Goal: Information Seeking & Learning: Learn about a topic

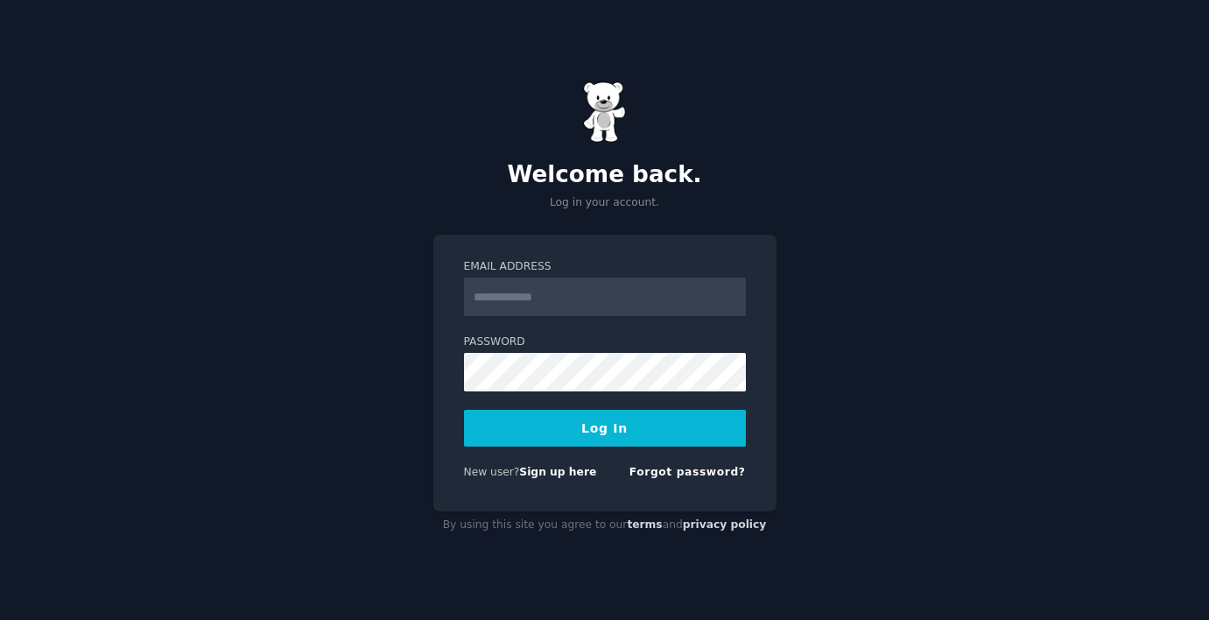
click at [541, 296] on input "Email Address" at bounding box center [605, 296] width 282 height 39
type input "**********"
click at [604, 434] on button "Log In" at bounding box center [605, 428] width 282 height 37
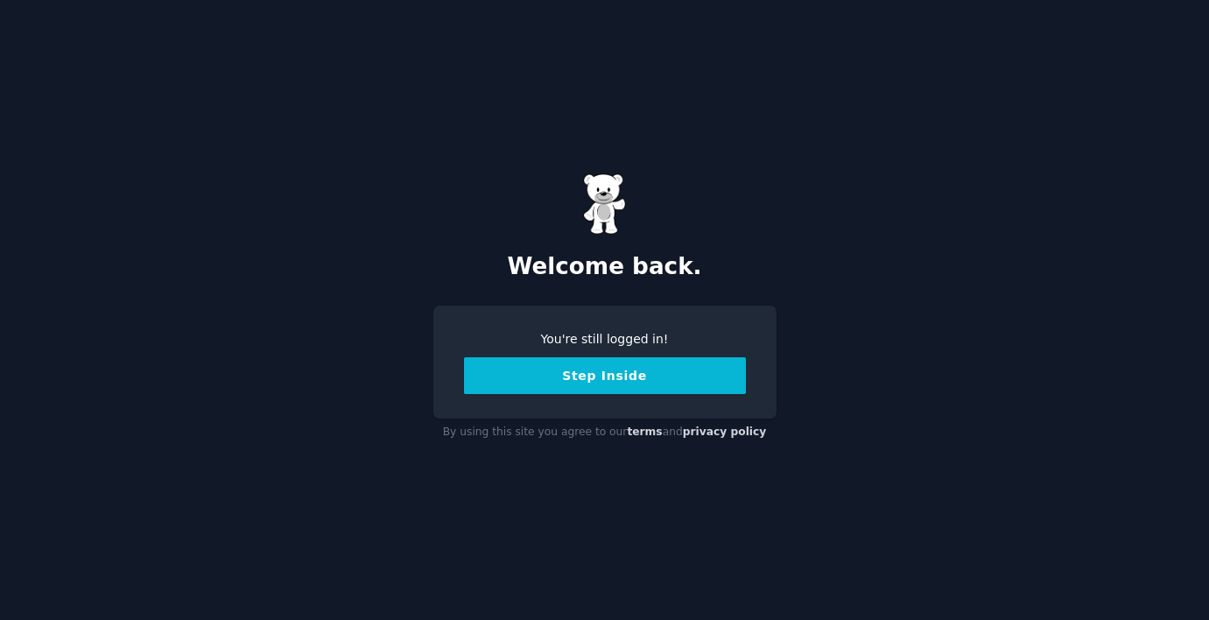
click at [604, 390] on button "Step Inside" at bounding box center [605, 375] width 282 height 37
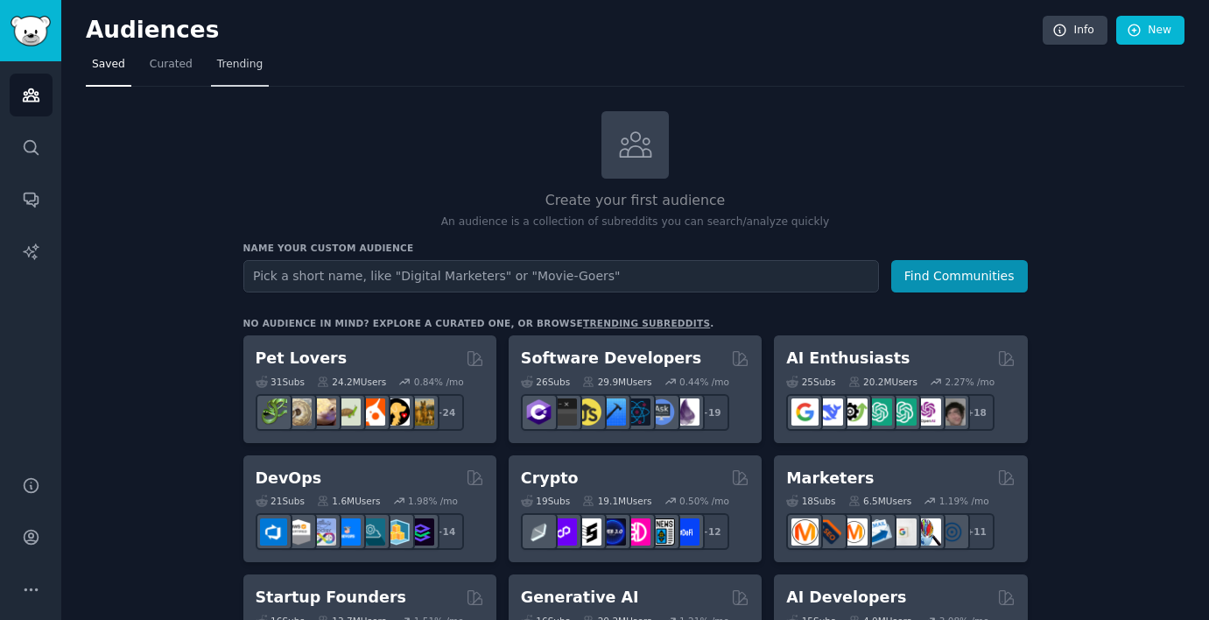
click at [247, 77] on link "Trending" at bounding box center [240, 69] width 58 height 36
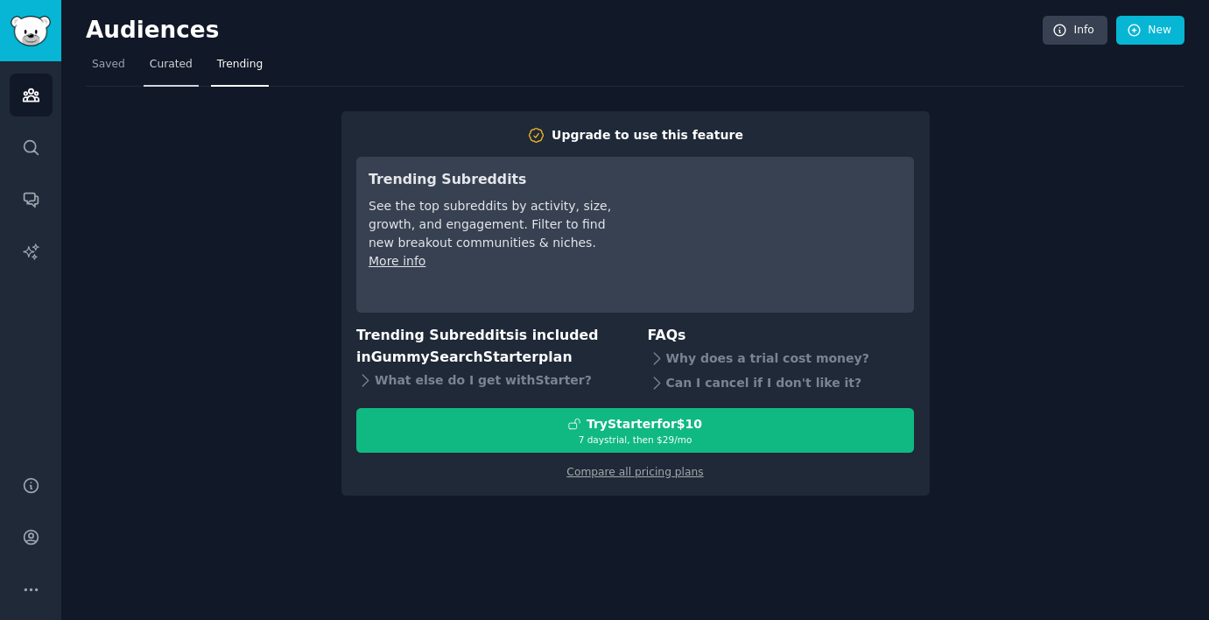
click at [176, 75] on link "Curated" at bounding box center [171, 69] width 55 height 36
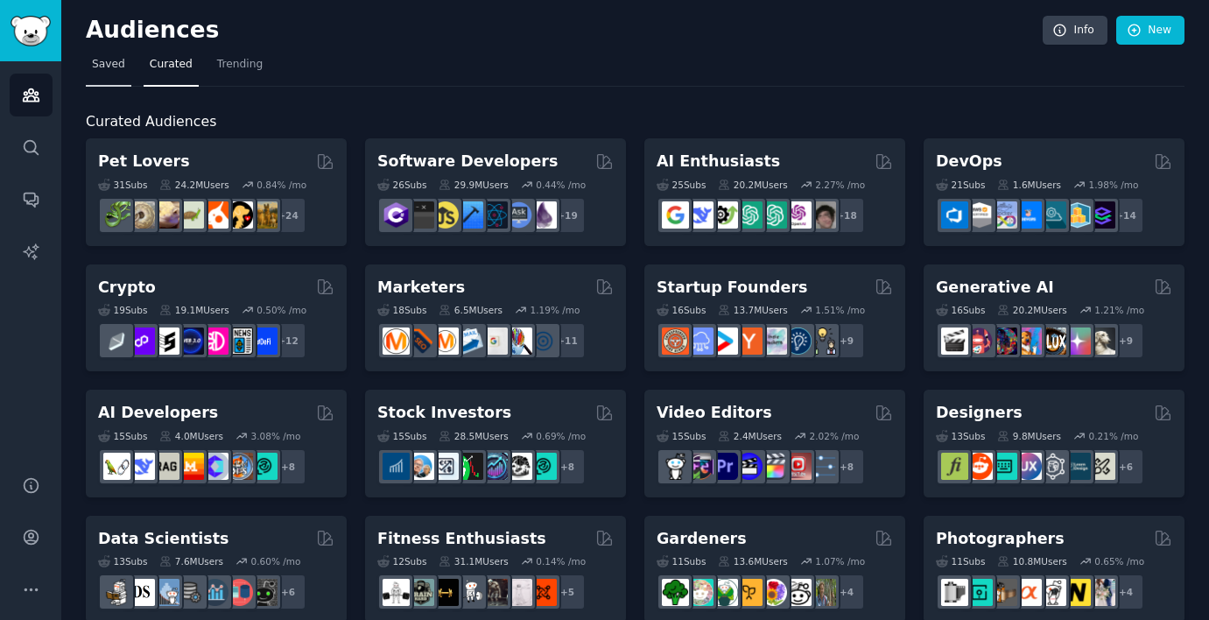
click at [117, 74] on link "Saved" at bounding box center [109, 69] width 46 height 36
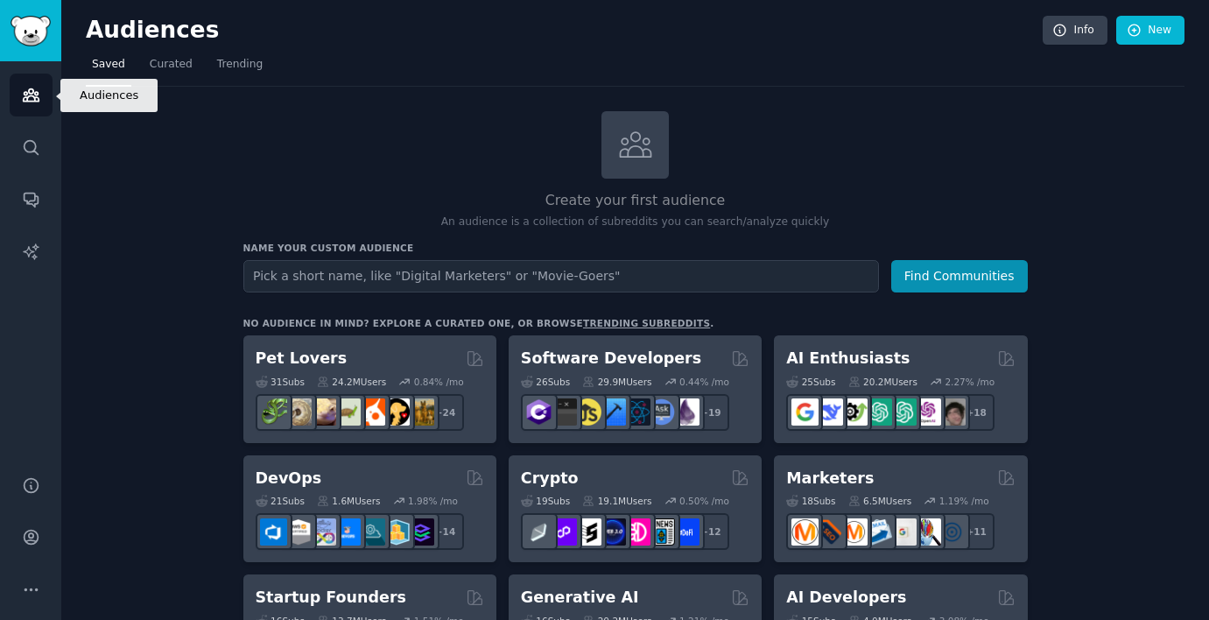
click at [32, 105] on link "Audiences" at bounding box center [31, 95] width 43 height 43
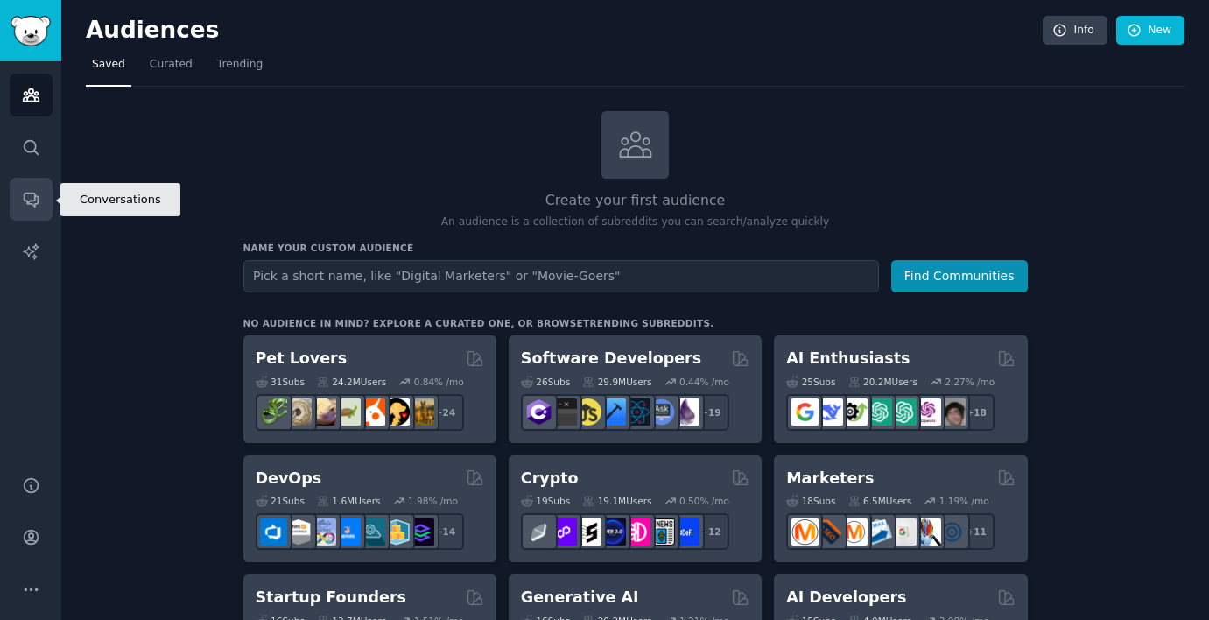
click at [34, 185] on link "Conversations" at bounding box center [31, 199] width 43 height 43
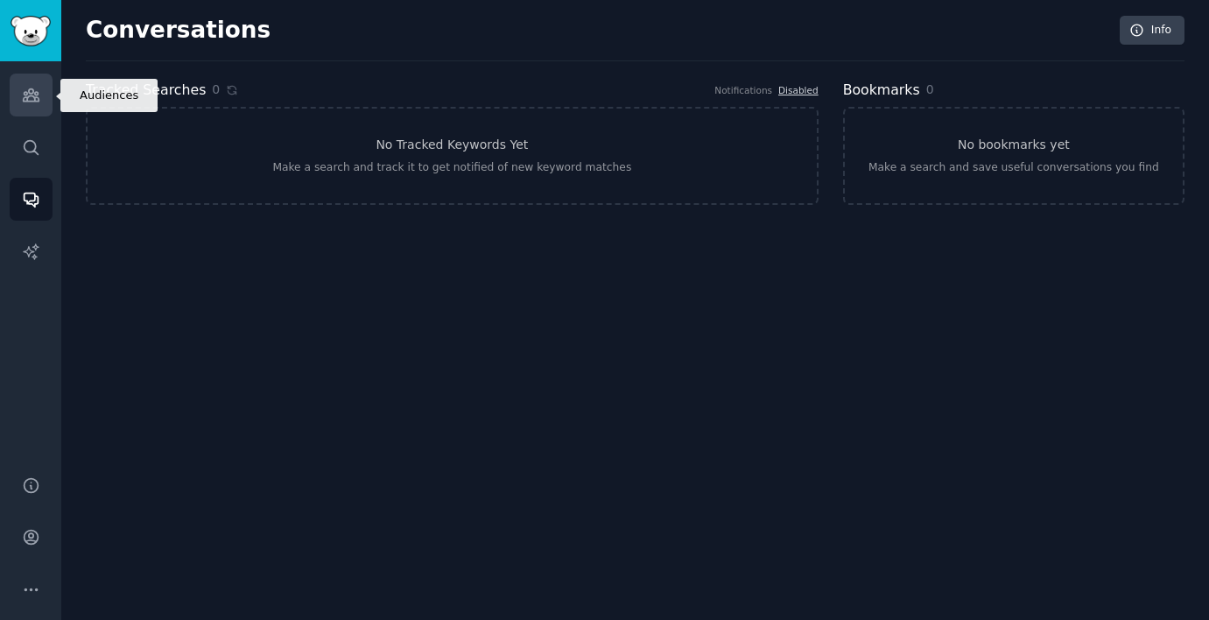
click at [32, 110] on link "Audiences" at bounding box center [31, 95] width 43 height 43
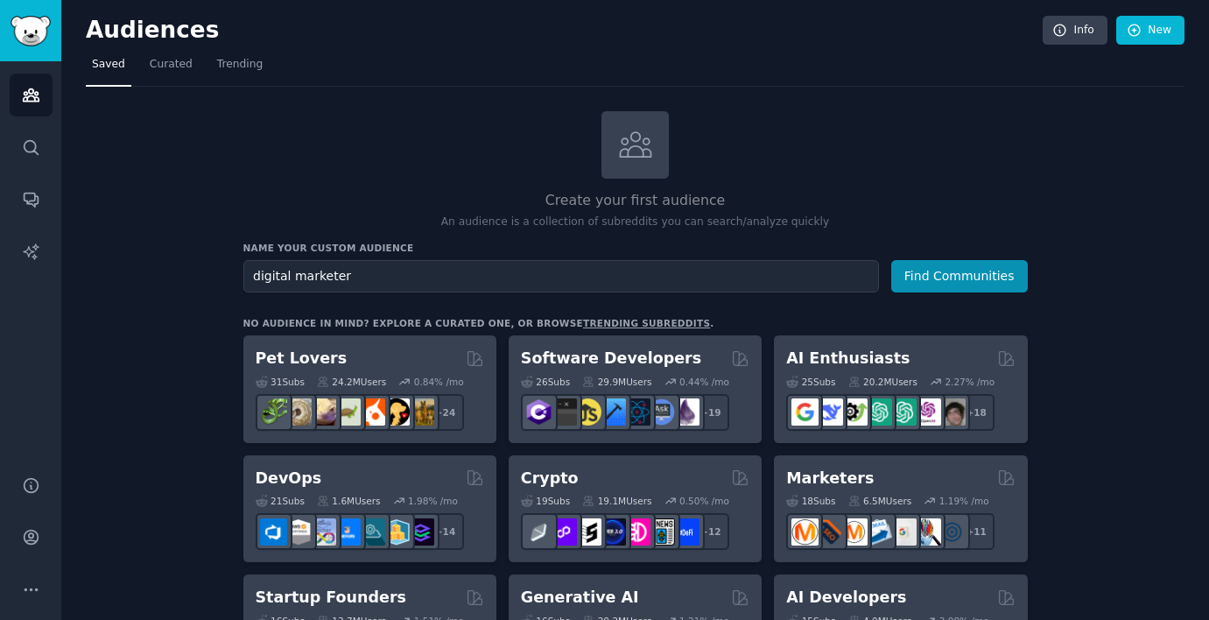
type input "digital marketer"
click at [891, 260] on button "Find Communities" at bounding box center [959, 276] width 137 height 32
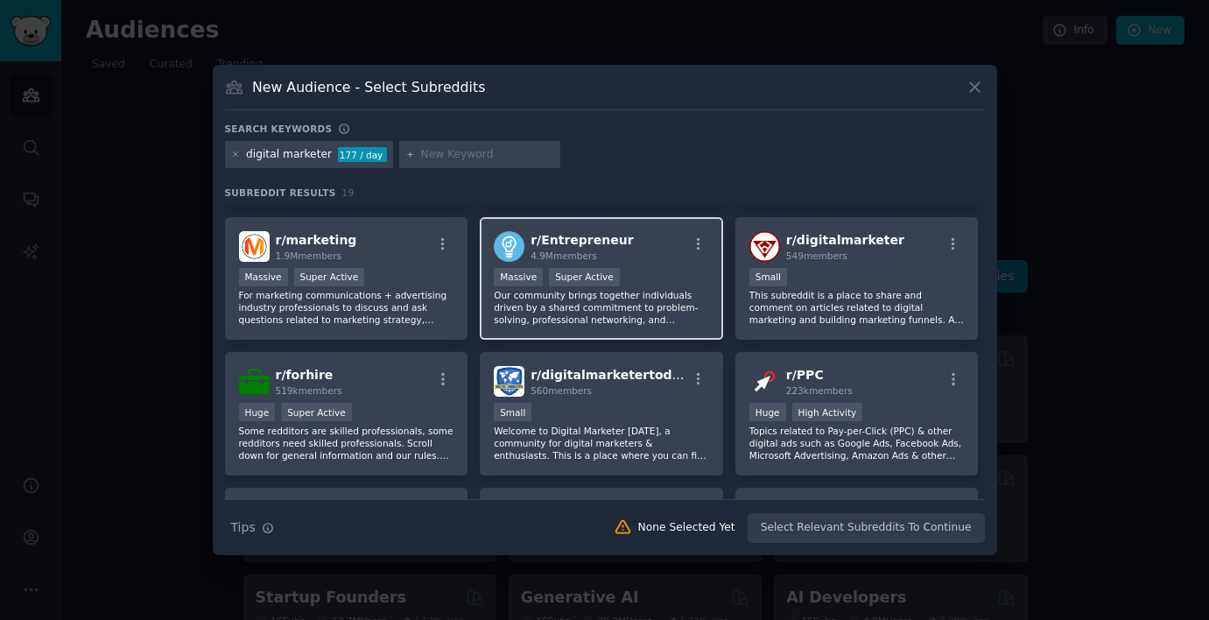
scroll to position [125, 0]
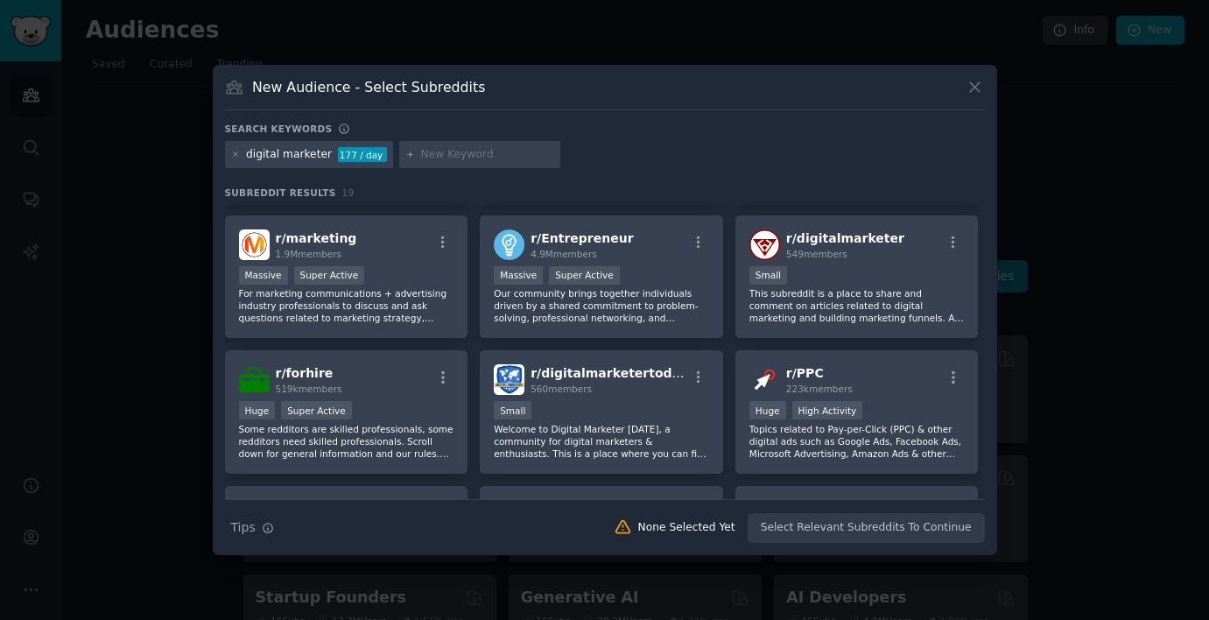
click at [969, 94] on icon at bounding box center [974, 87] width 18 height 18
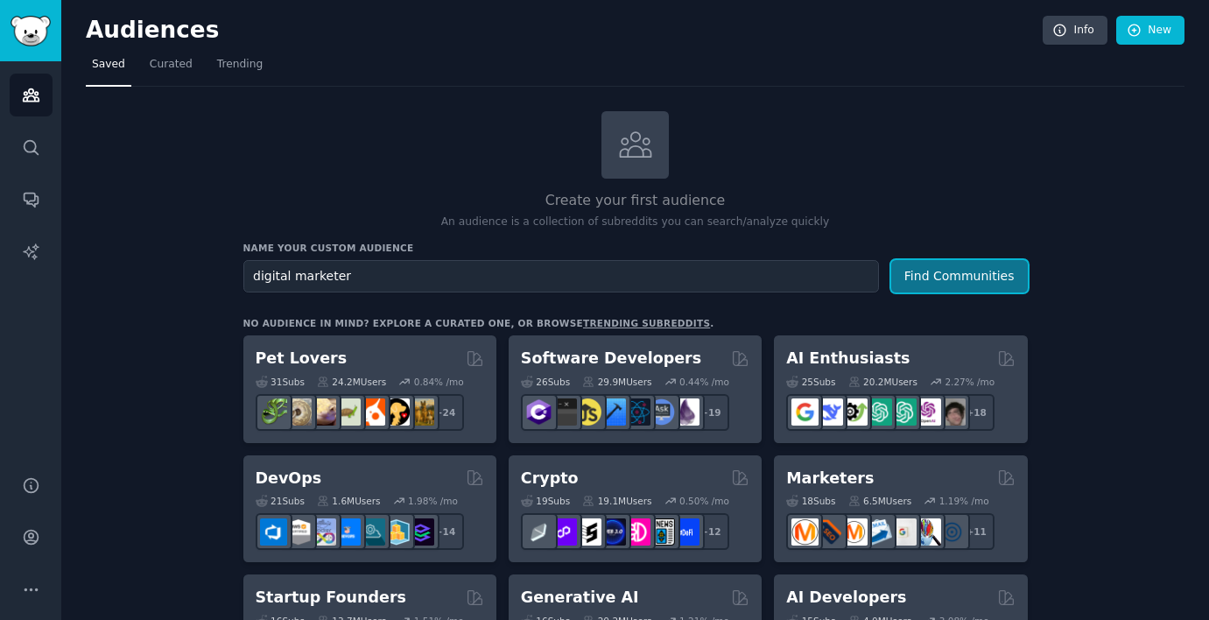
click at [935, 274] on button "Find Communities" at bounding box center [959, 276] width 137 height 32
